Goal: Task Accomplishment & Management: Manage account settings

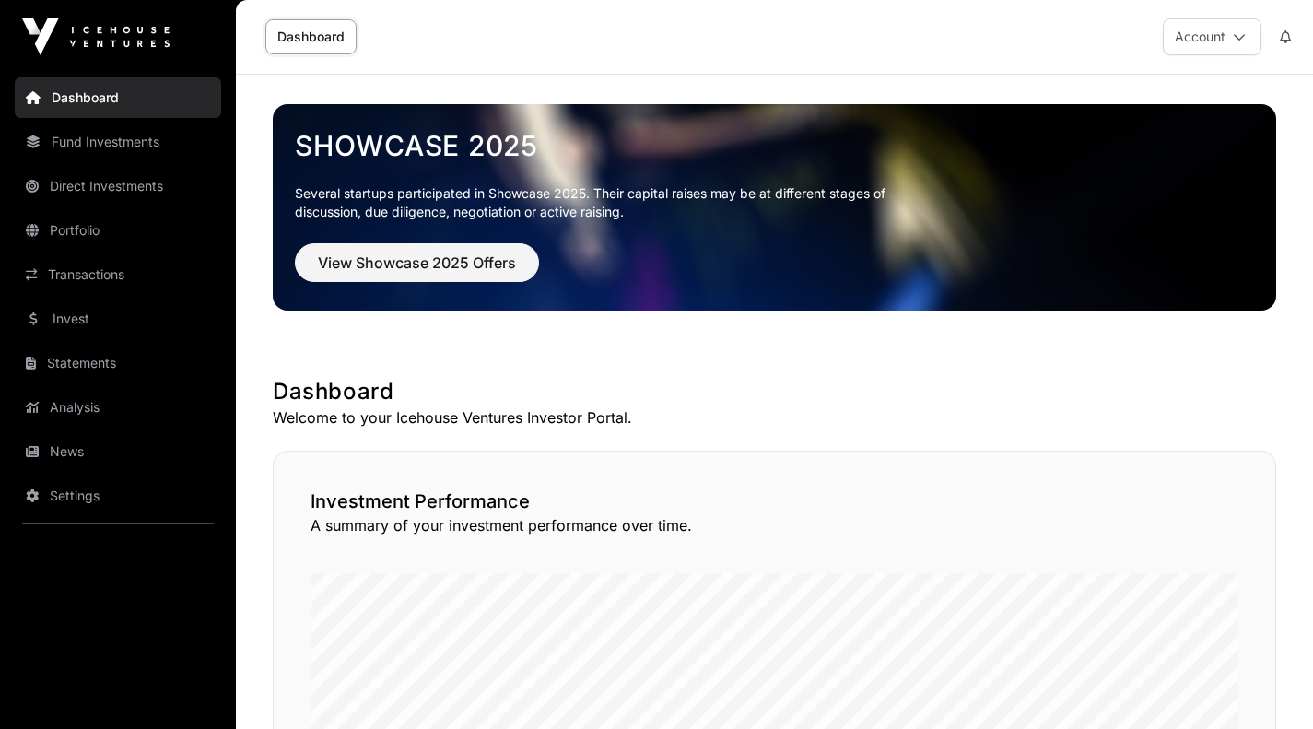
click at [75, 228] on link "Portfolio" at bounding box center [118, 230] width 206 height 41
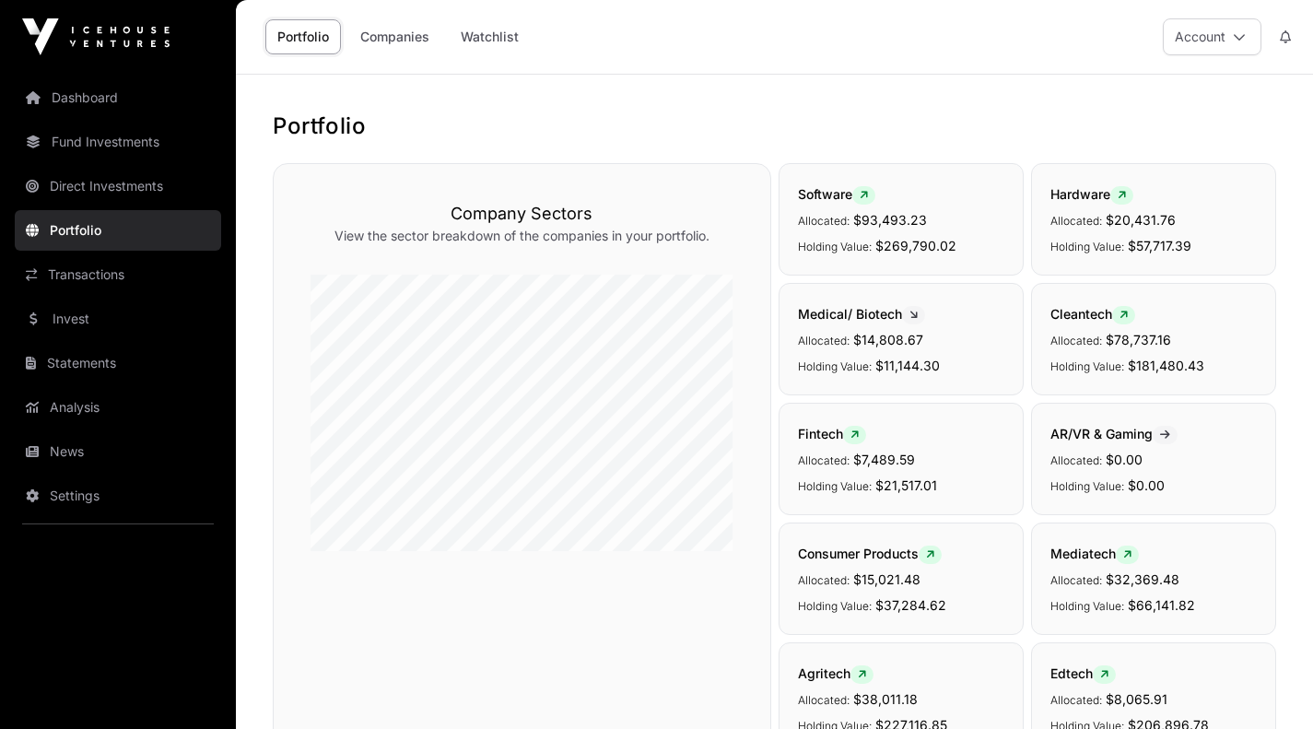
click at [390, 40] on link "Companies" at bounding box center [394, 36] width 93 height 35
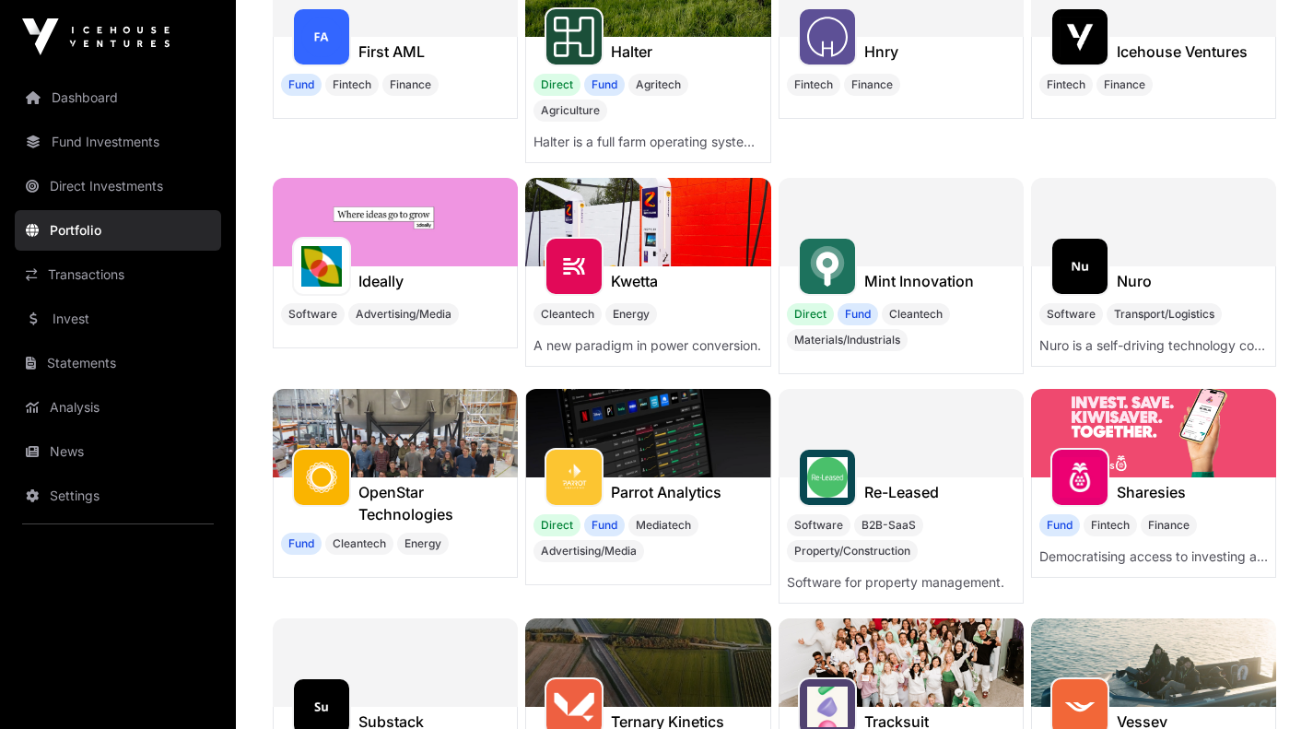
scroll to position [566, 0]
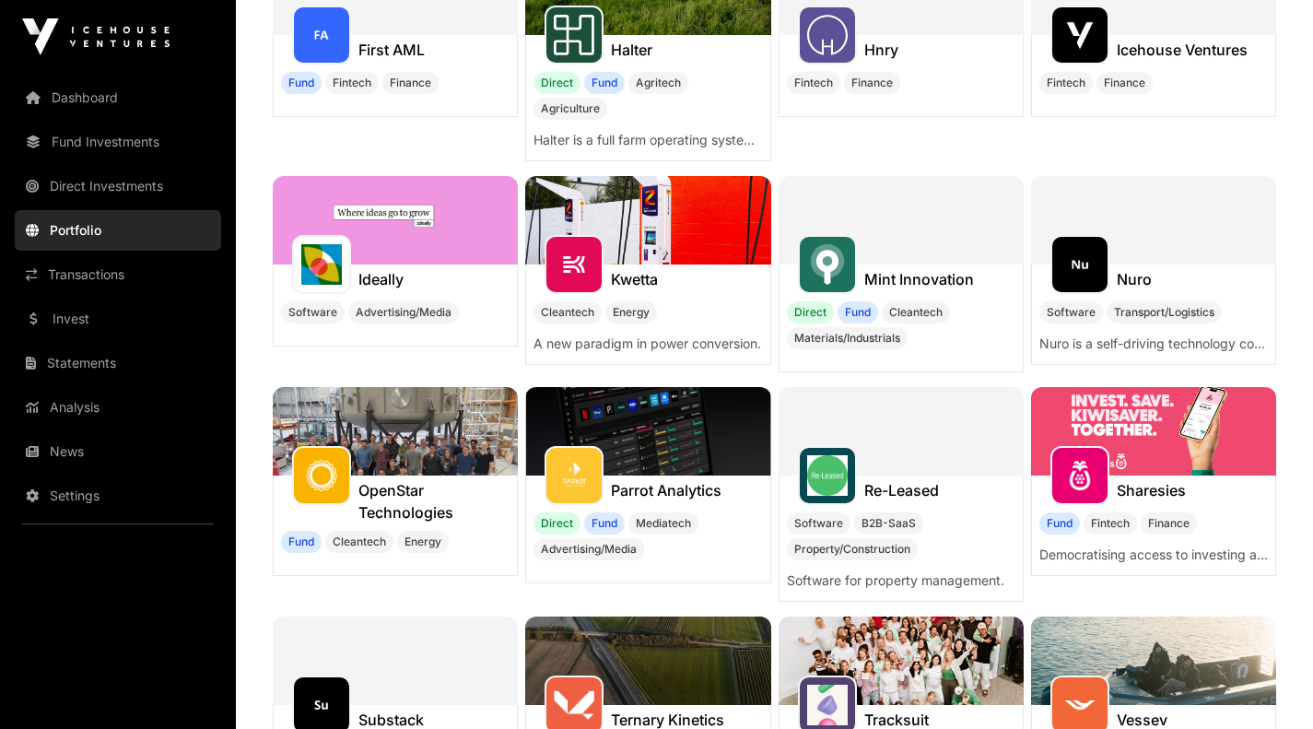
click at [1119, 439] on img at bounding box center [1153, 431] width 245 height 88
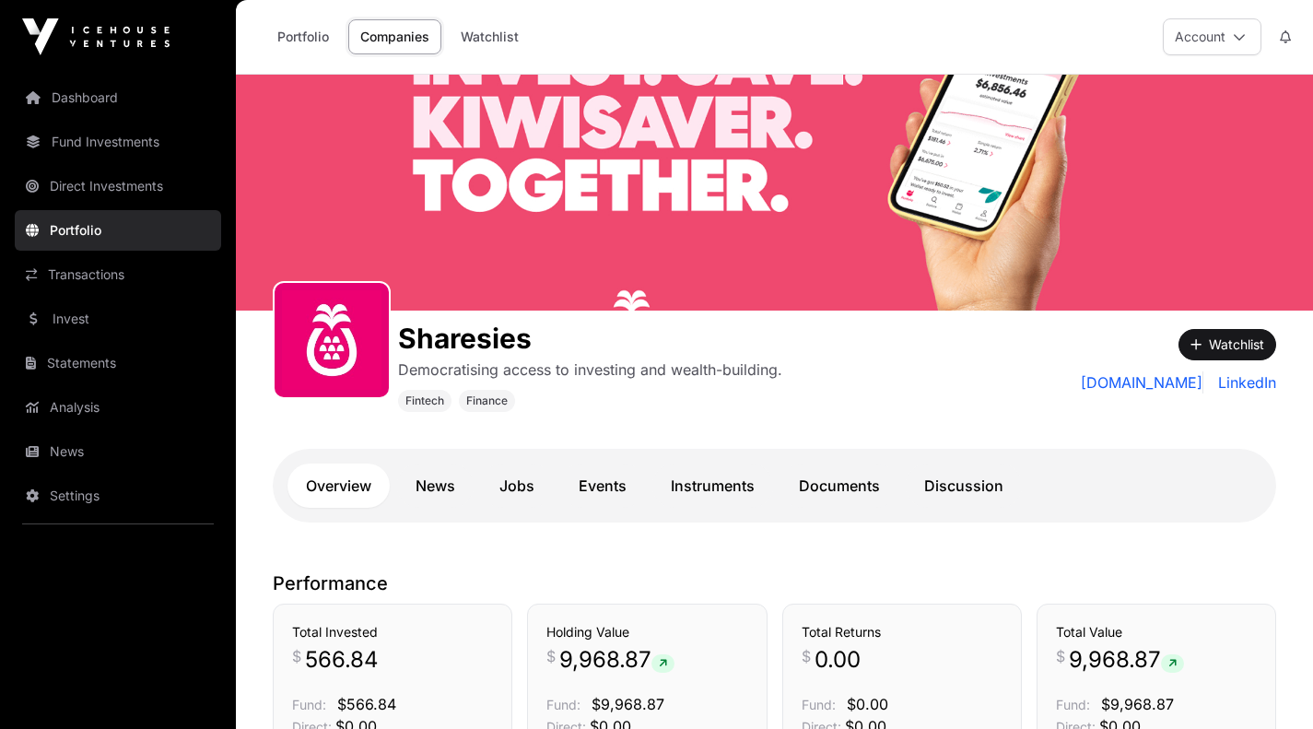
click at [81, 99] on link "Dashboard" at bounding box center [118, 97] width 206 height 41
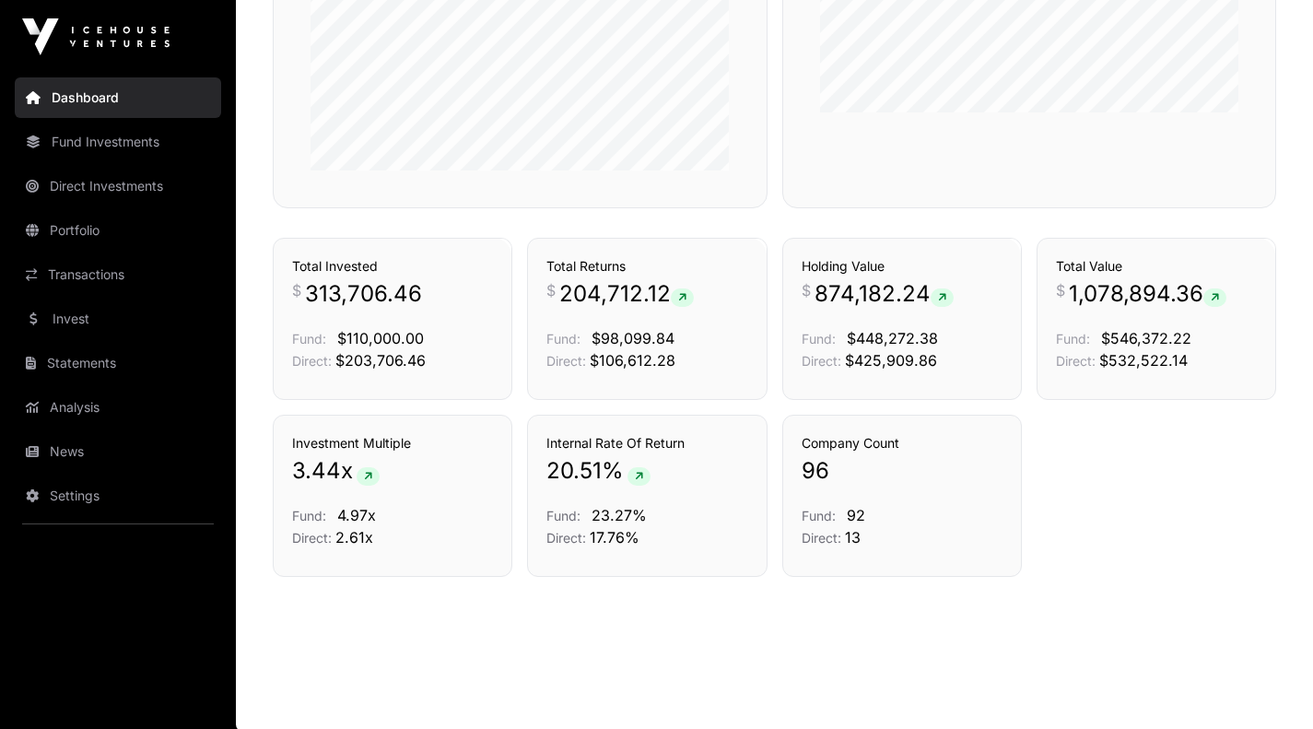
scroll to position [1217, 0]
click at [83, 495] on link "Settings" at bounding box center [118, 495] width 206 height 41
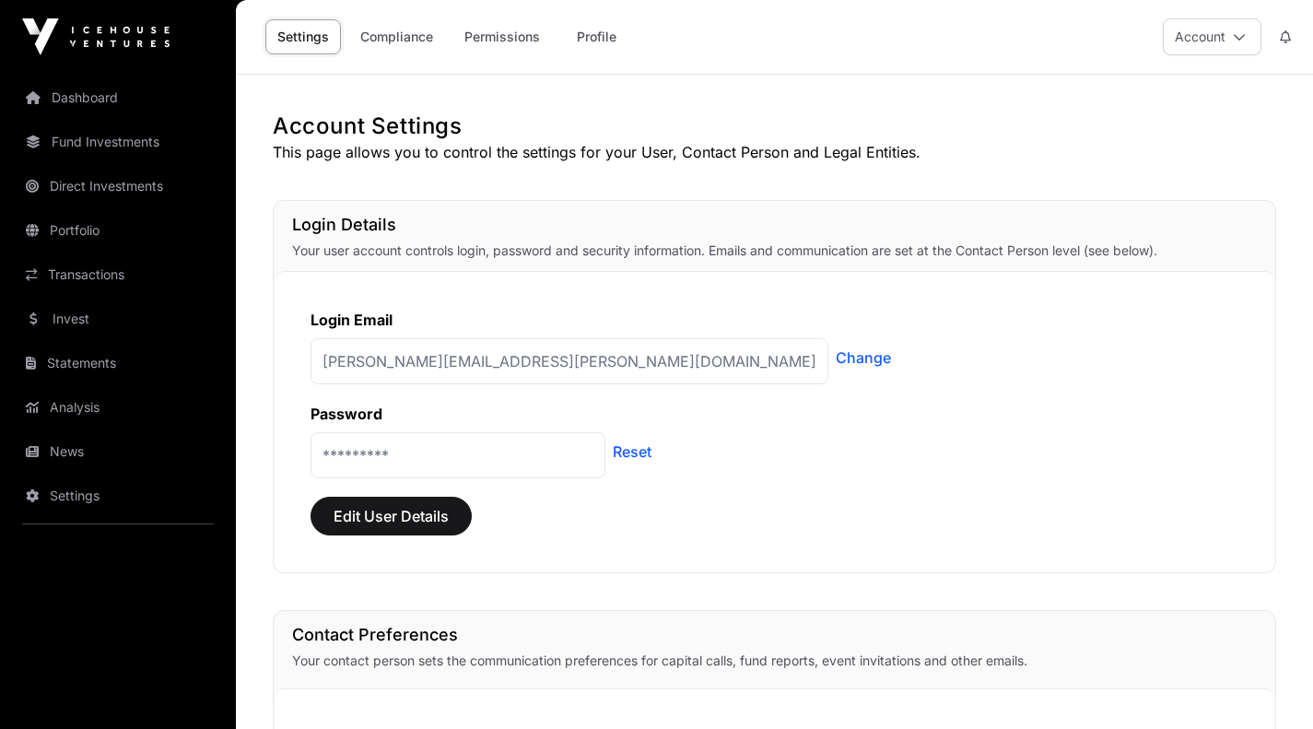
click at [1213, 28] on button "Account" at bounding box center [1212, 36] width 99 height 37
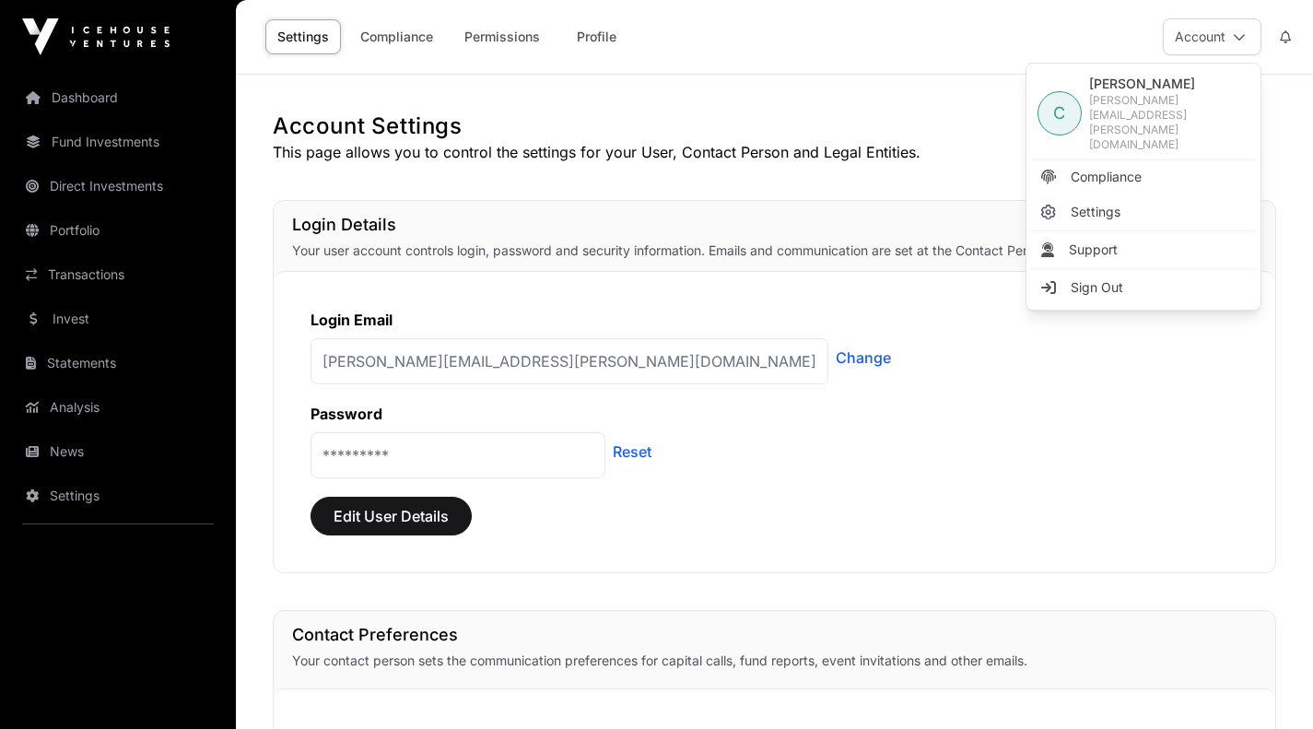
click at [1084, 278] on span "Sign Out" at bounding box center [1097, 287] width 53 height 18
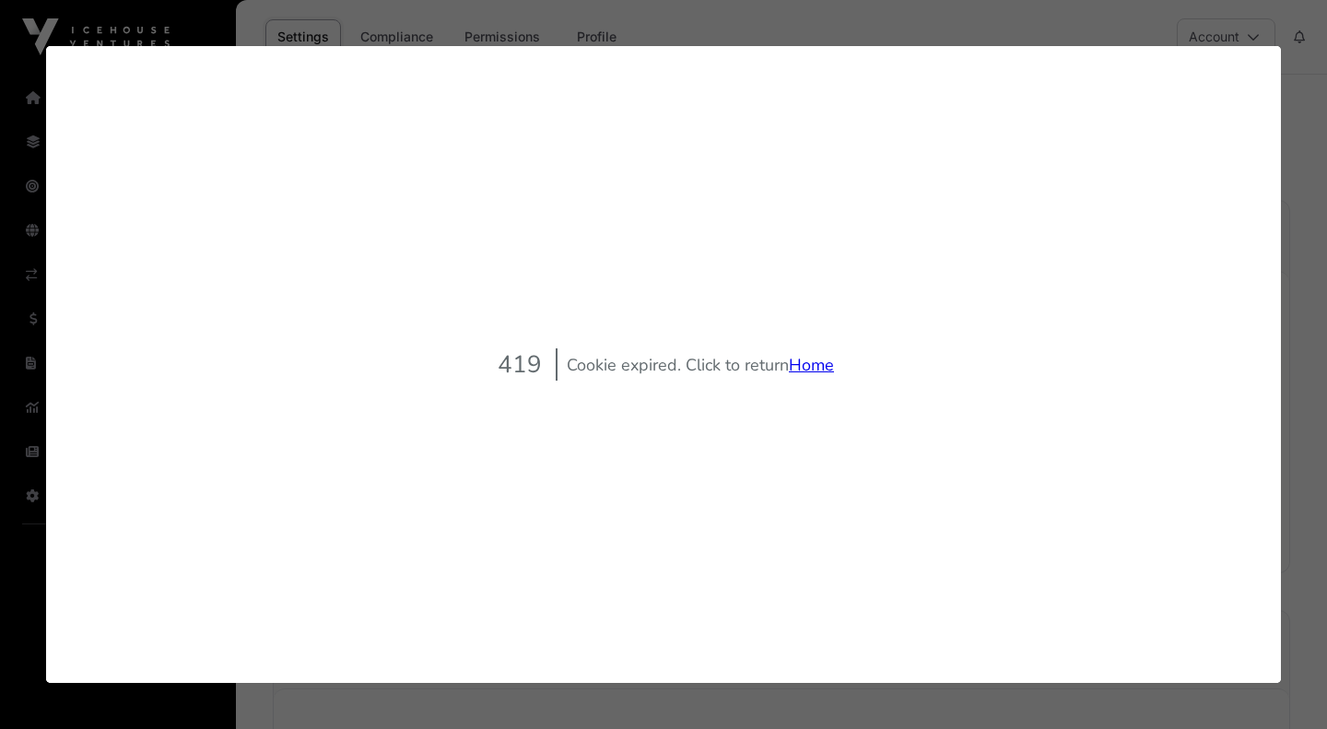
click at [807, 363] on link "Home" at bounding box center [811, 365] width 45 height 22
